Goal: Information Seeking & Learning: Learn about a topic

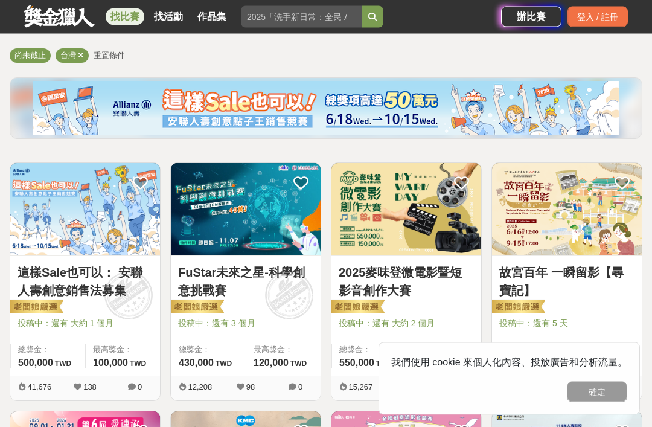
click at [619, 402] on button "確定" at bounding box center [597, 392] width 60 height 21
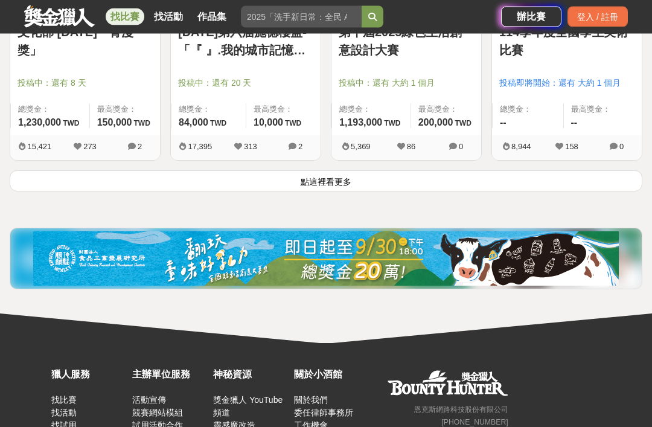
scroll to position [1583, 0]
click at [581, 191] on button "點這裡看更多" at bounding box center [326, 180] width 633 height 21
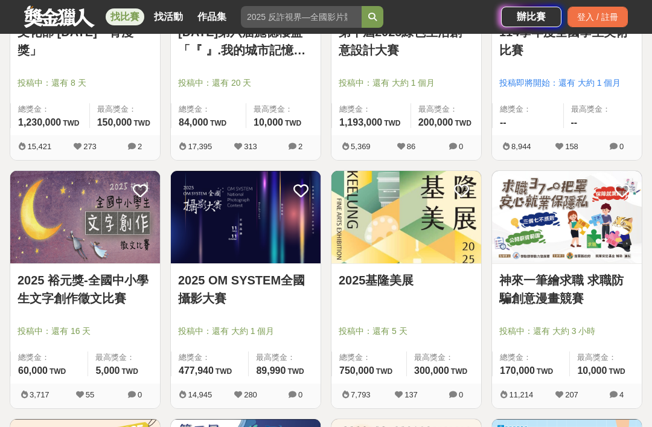
click at [586, 191] on img at bounding box center [567, 217] width 150 height 92
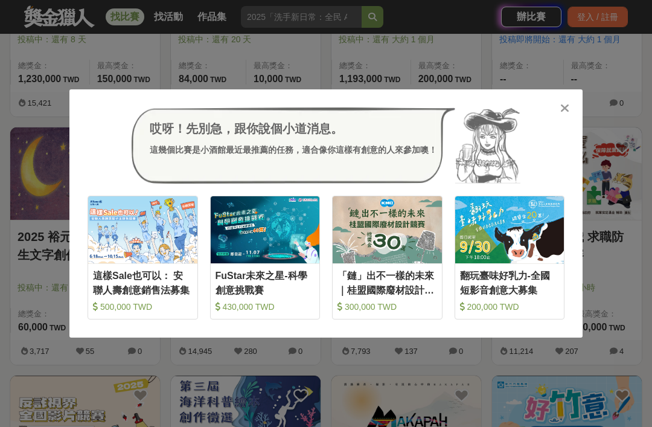
scroll to position [1626, 0]
click at [569, 114] on div at bounding box center [565, 107] width 12 height 12
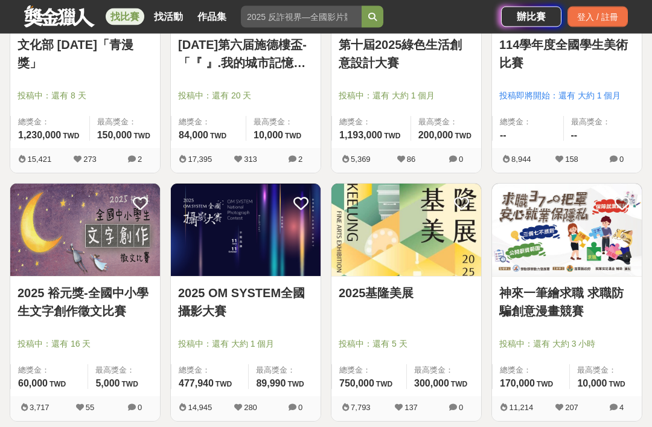
scroll to position [1568, 0]
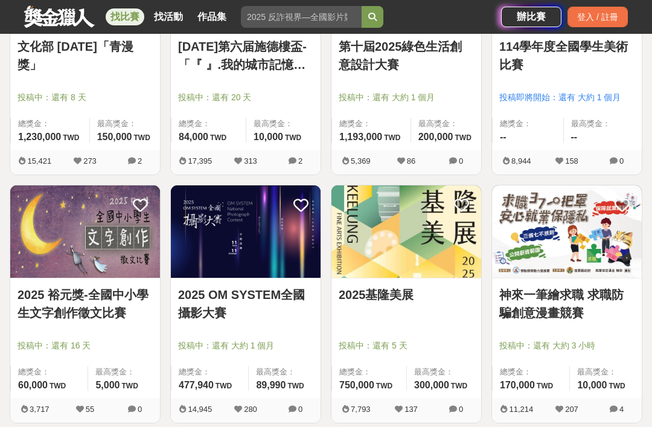
click at [271, 19] on input "search" at bounding box center [301, 17] width 121 height 22
type input "高中生"
click at [371, 17] on icon "submit" at bounding box center [372, 17] width 8 height 8
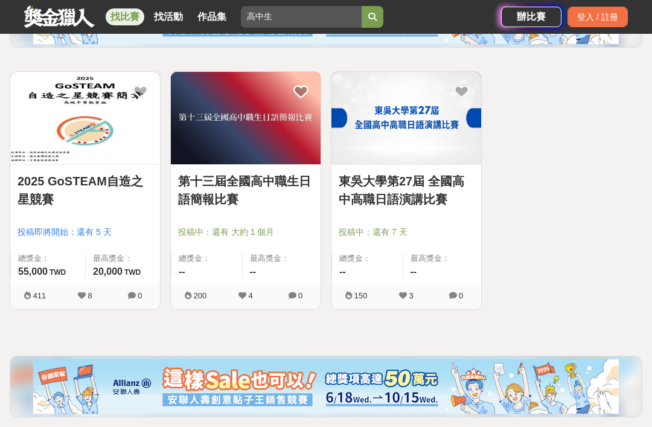
scroll to position [192, 0]
click at [57, 177] on link "2025 GoSTEAM自造之星競賽" at bounding box center [85, 191] width 135 height 36
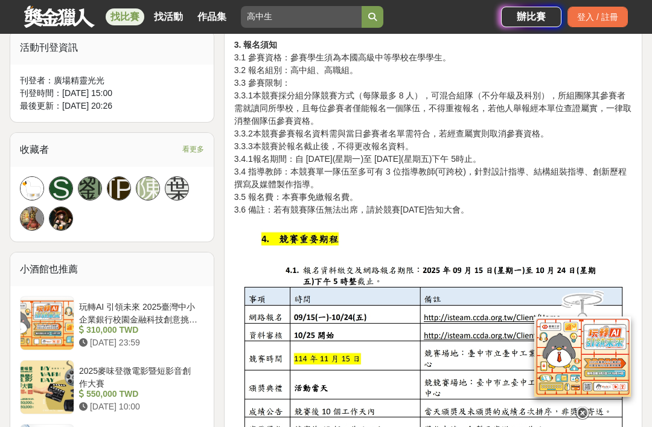
scroll to position [594, 0]
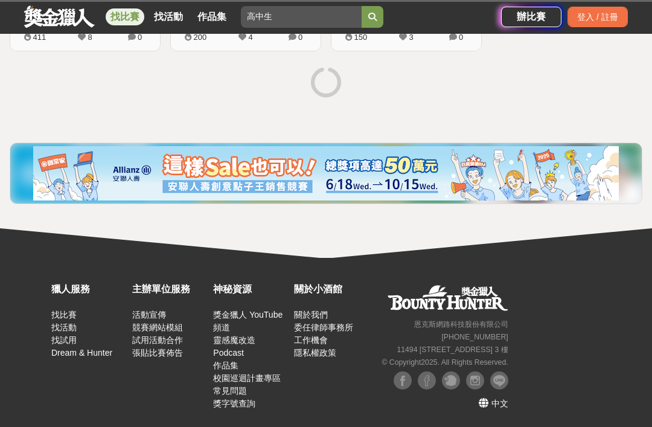
scroll to position [193, 0]
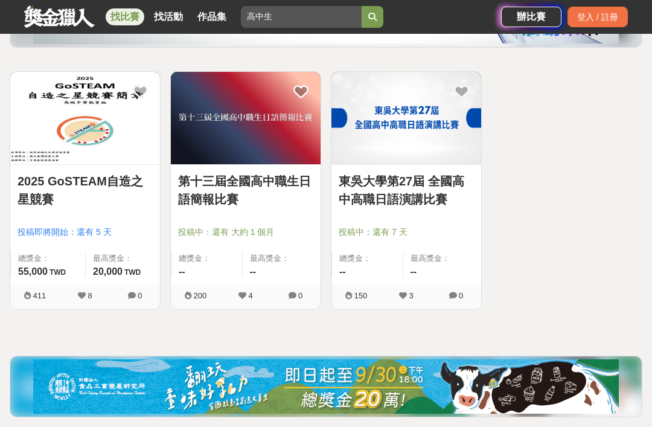
click at [423, 119] on img at bounding box center [407, 118] width 150 height 92
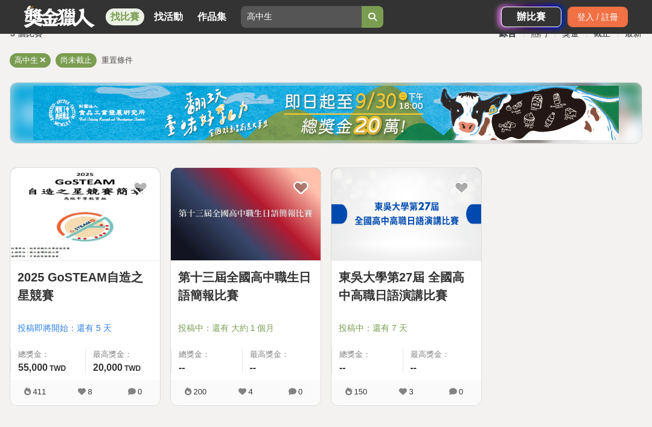
scroll to position [100, 0]
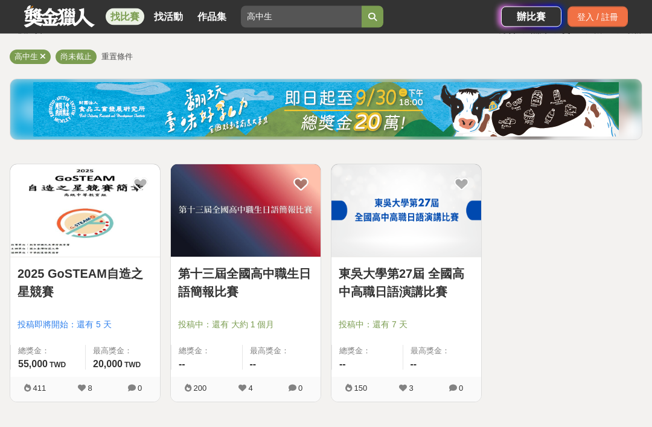
click at [350, 249] on img at bounding box center [407, 211] width 150 height 92
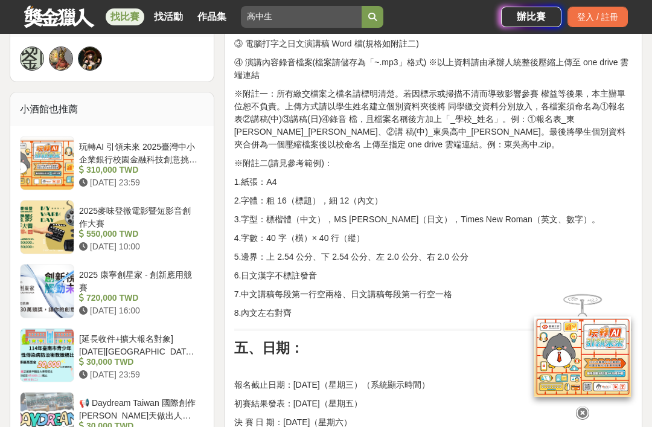
scroll to position [949, 0]
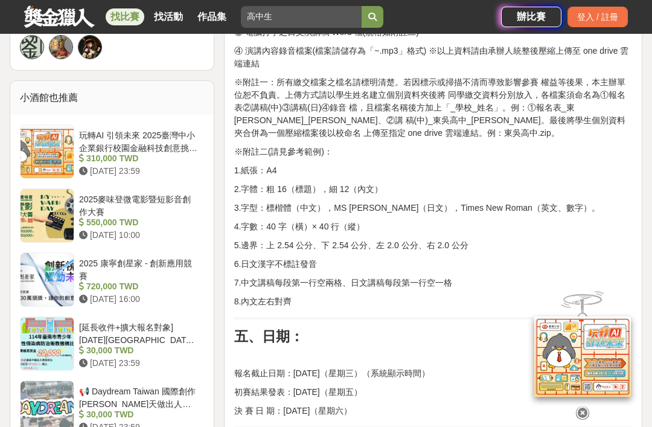
click at [586, 419] on icon at bounding box center [582, 412] width 13 height 13
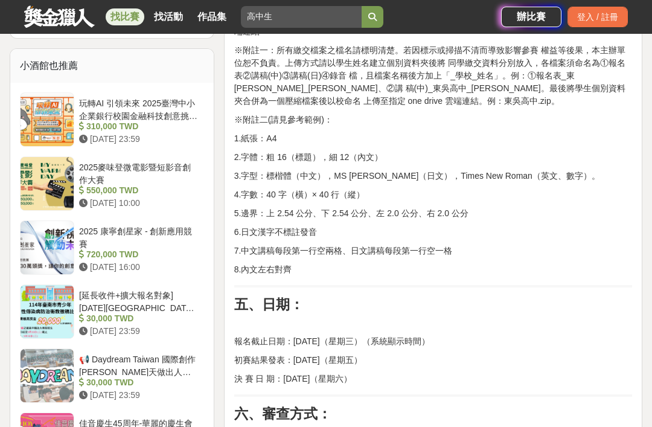
scroll to position [934, 0]
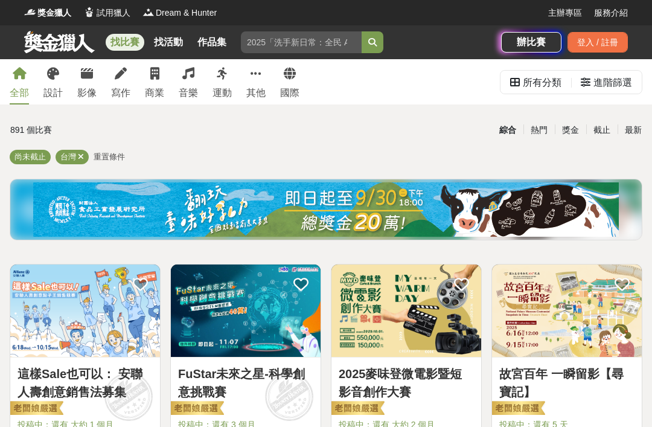
click at [186, 78] on icon at bounding box center [188, 74] width 12 height 12
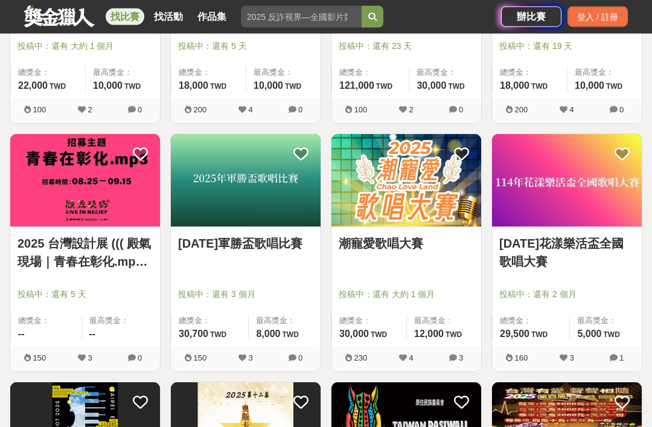
scroll to position [1123, 0]
click at [413, 234] on link "潮寵愛歌唱大賽" at bounding box center [406, 243] width 135 height 18
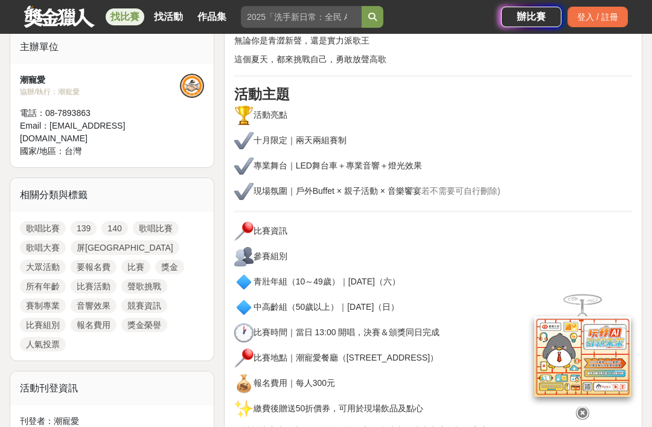
scroll to position [416, 0]
click at [299, 298] on p "中高齡組（50歲以上）｜10月26日（日）" at bounding box center [433, 307] width 398 height 19
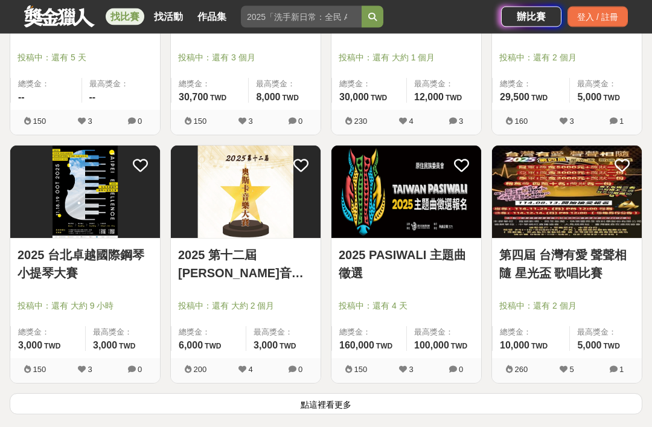
scroll to position [1360, 0]
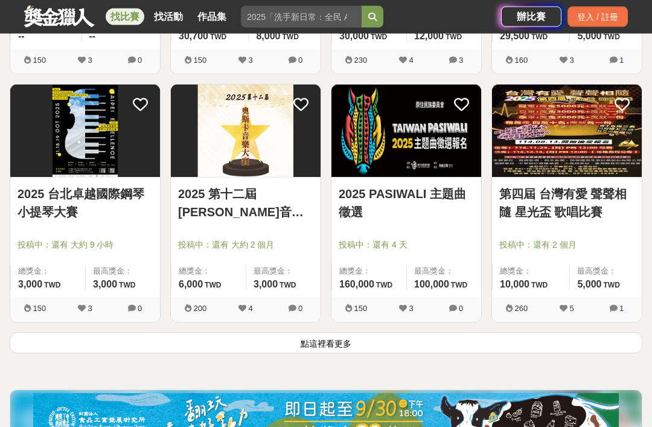
click at [87, 353] on button "點這裡看更多" at bounding box center [326, 343] width 633 height 21
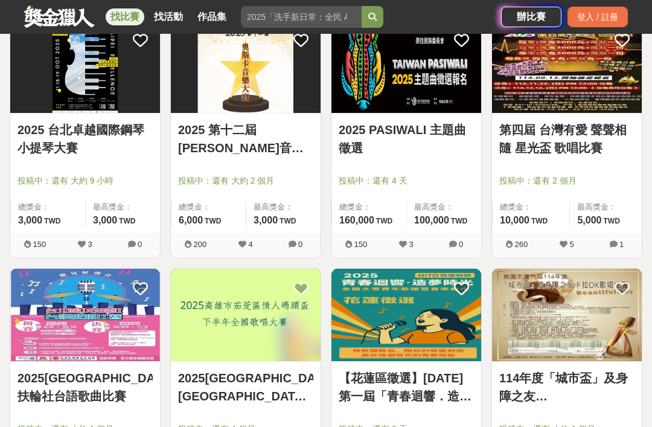
scroll to position [1475, 0]
